Goal: Check status: Check status

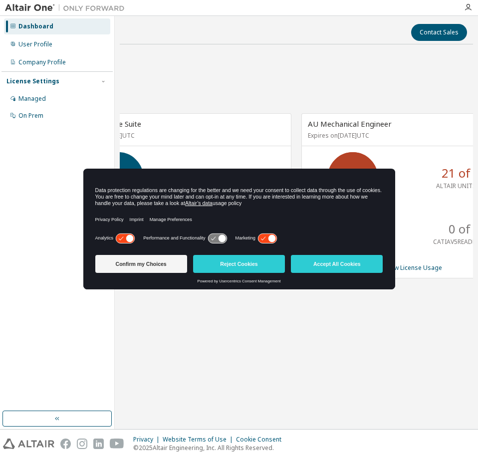
click at [294, 98] on div "AU Enterprise Suite Expires on [DATE] UTC 109 of 135 ALTAIR UNITS USED View Lic…" at bounding box center [296, 201] width 353 height 298
click at [172, 265] on button "Confirm my Choices" at bounding box center [141, 264] width 92 height 18
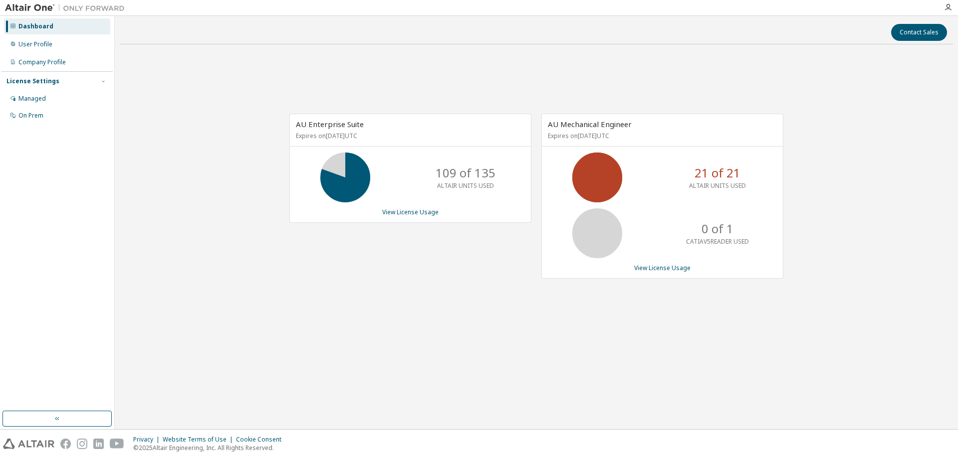
drag, startPoint x: 582, startPoint y: 234, endPoint x: 580, endPoint y: 247, distance: 13.2
click at [477, 244] on icon at bounding box center [597, 233] width 25 height 25
drag, startPoint x: 311, startPoint y: 133, endPoint x: 459, endPoint y: 100, distance: 152.2
click at [382, 127] on div "AU Enterprise Suite Expires on [DATE] UTC" at bounding box center [410, 130] width 241 height 32
click at [477, 81] on div "AU Enterprise Suite Expires on [DATE] UTC 109 of 135 ALTAIR UNITS USED View Lic…" at bounding box center [536, 201] width 833 height 298
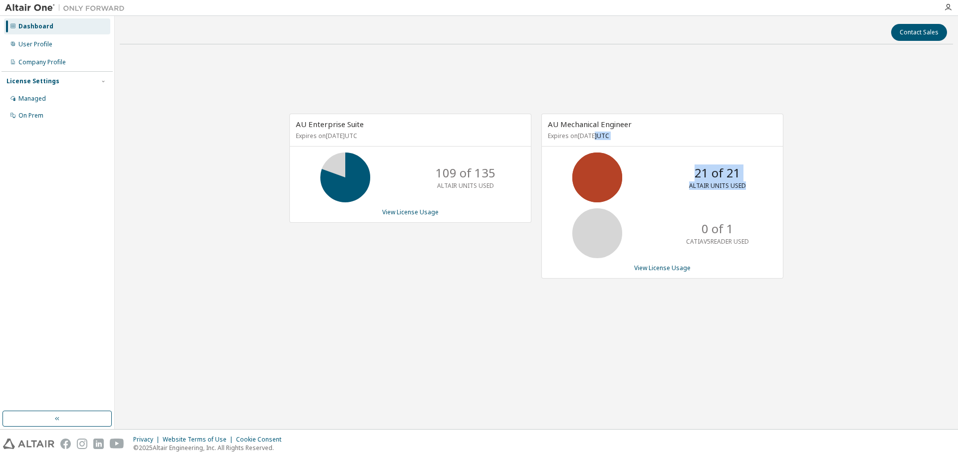
drag, startPoint x: 596, startPoint y: 133, endPoint x: 767, endPoint y: 187, distance: 179.2
click at [477, 187] on div "AU Mechanical Engineer Expires on [DATE] UTC 21 of 21 ALTAIR UNITS USED 0 of 1 …" at bounding box center [662, 196] width 242 height 165
click at [477, 109] on div "AU Enterprise Suite Expires on [DATE] UTC 109 of 135 ALTAIR UNITS USED View Lic…" at bounding box center [536, 201] width 833 height 298
click at [199, 51] on div "Contact Sales AU Enterprise Suite Expires on [DATE] UTC 109 of 135 ALTAIR UNITS…" at bounding box center [536, 222] width 833 height 403
